Goal: Task Accomplishment & Management: Complete application form

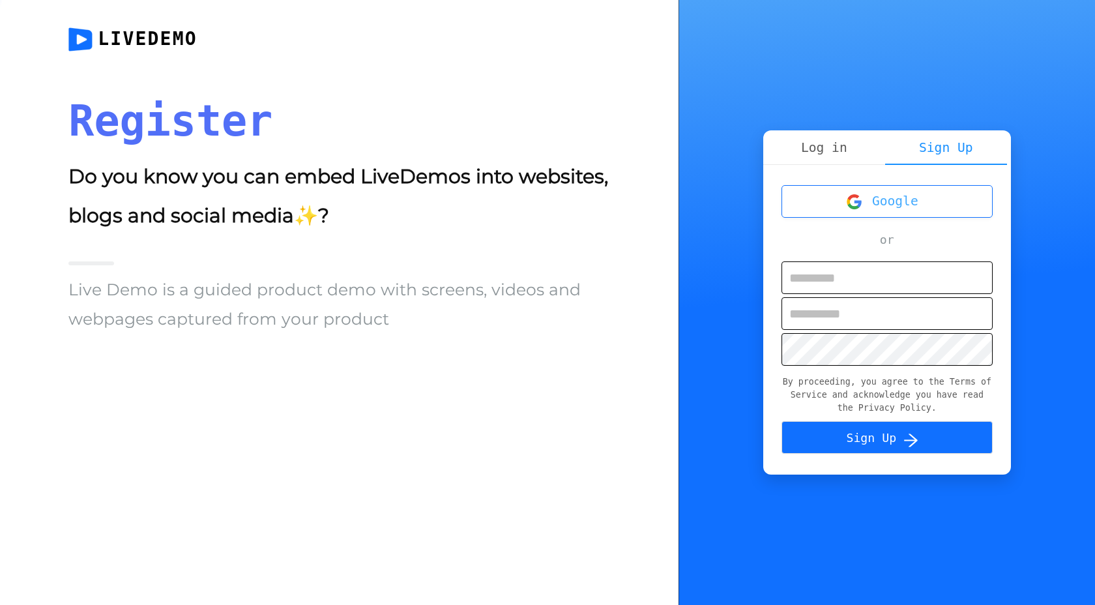
click at [866, 196] on button "Google" at bounding box center [886, 201] width 211 height 33
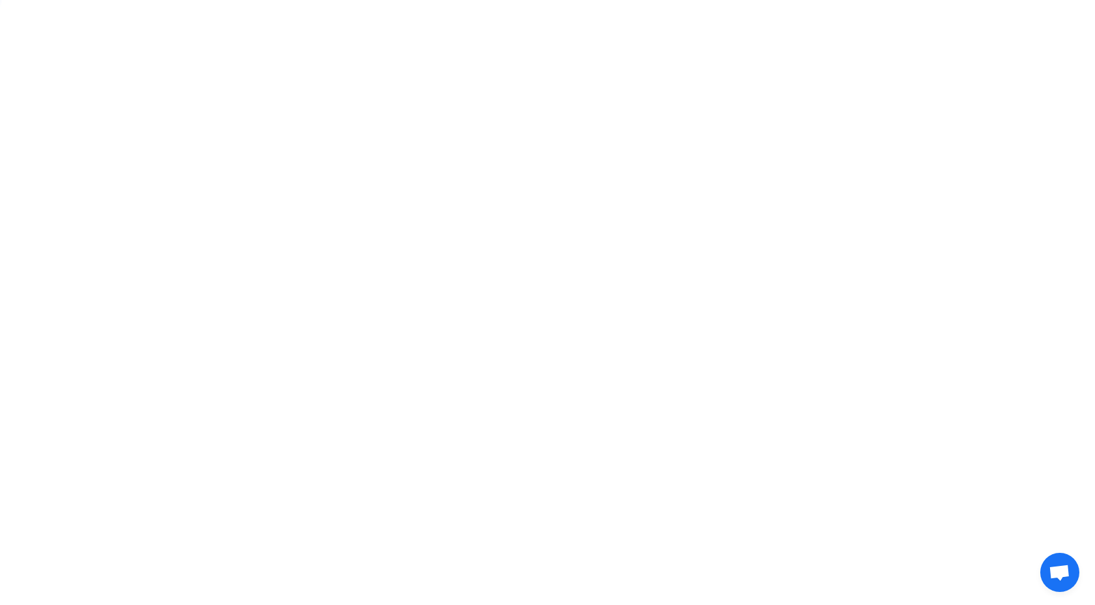
click at [675, 193] on section at bounding box center [547, 302] width 1095 height 605
